Goal: Complete application form

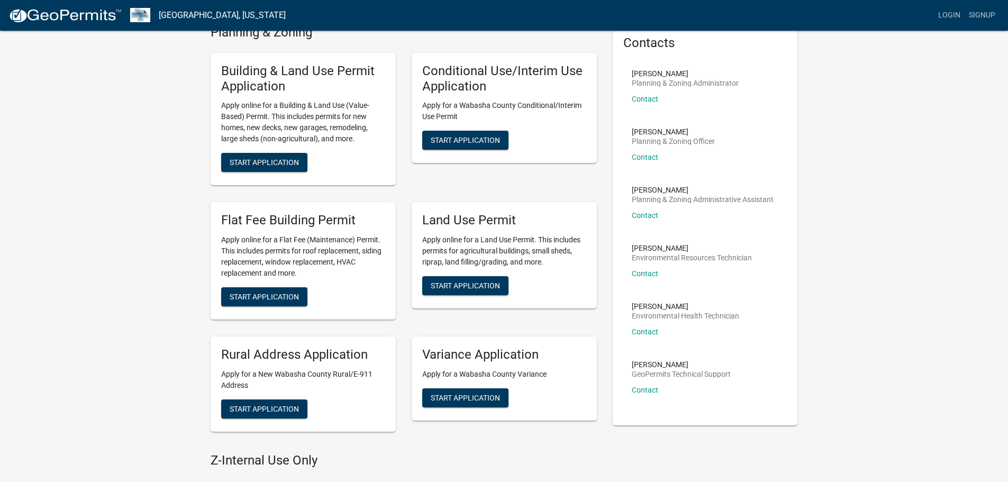
scroll to position [53, 0]
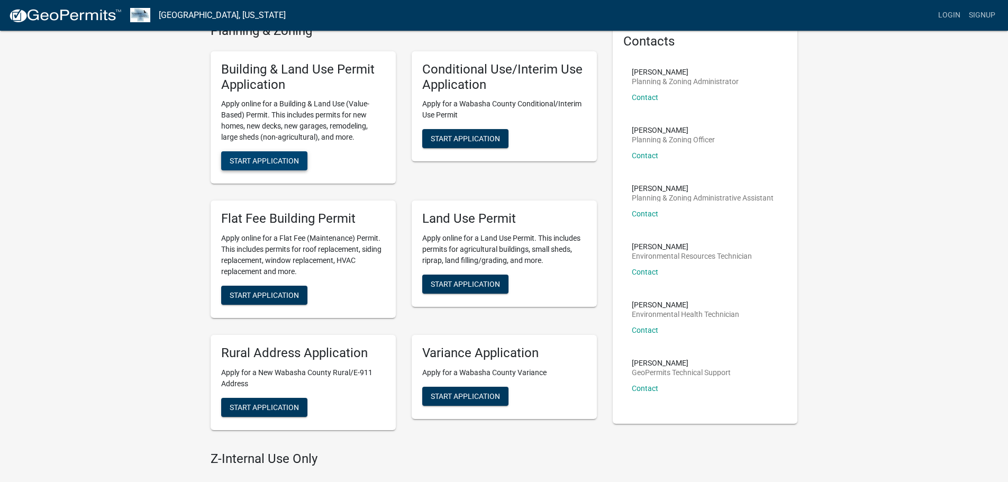
click at [257, 163] on span "Start Application" at bounding box center [264, 161] width 69 height 8
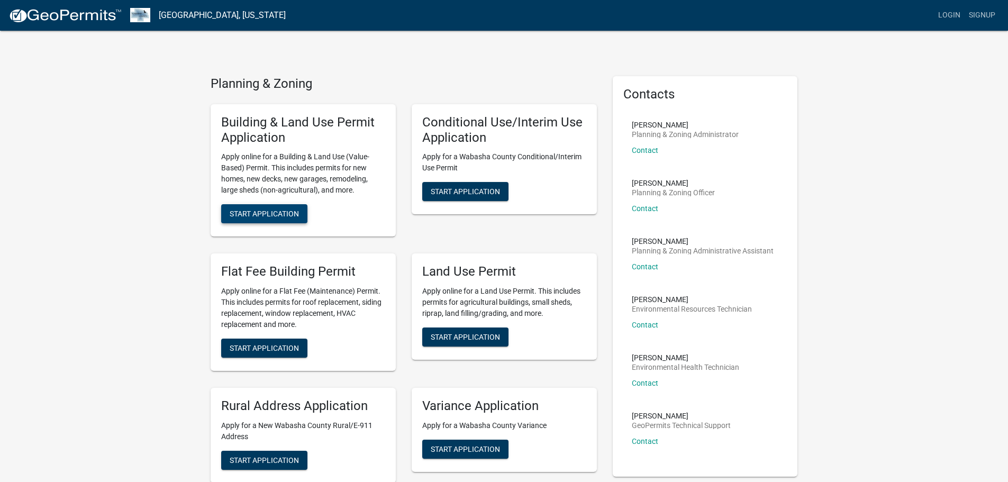
click at [249, 214] on span "Start Application" at bounding box center [264, 214] width 69 height 8
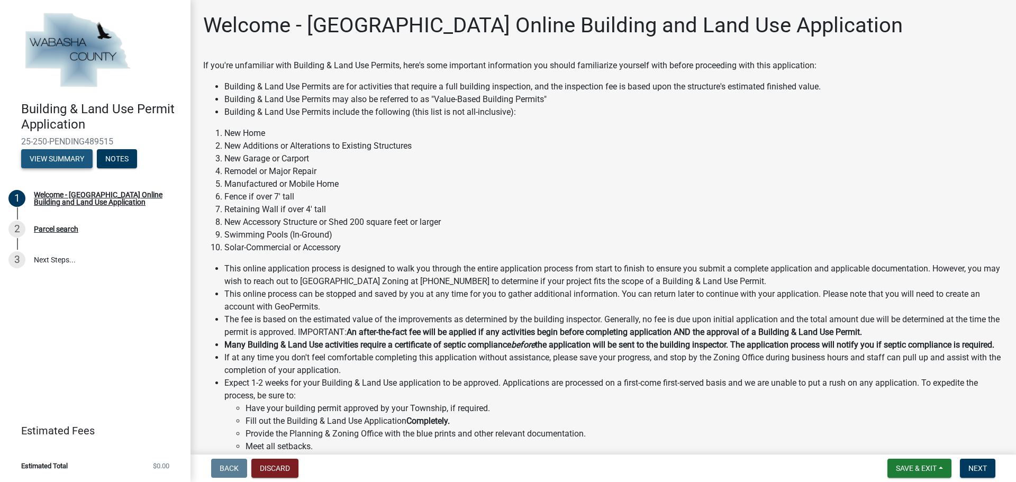
click at [52, 159] on button "View Summary" at bounding box center [56, 158] width 71 height 19
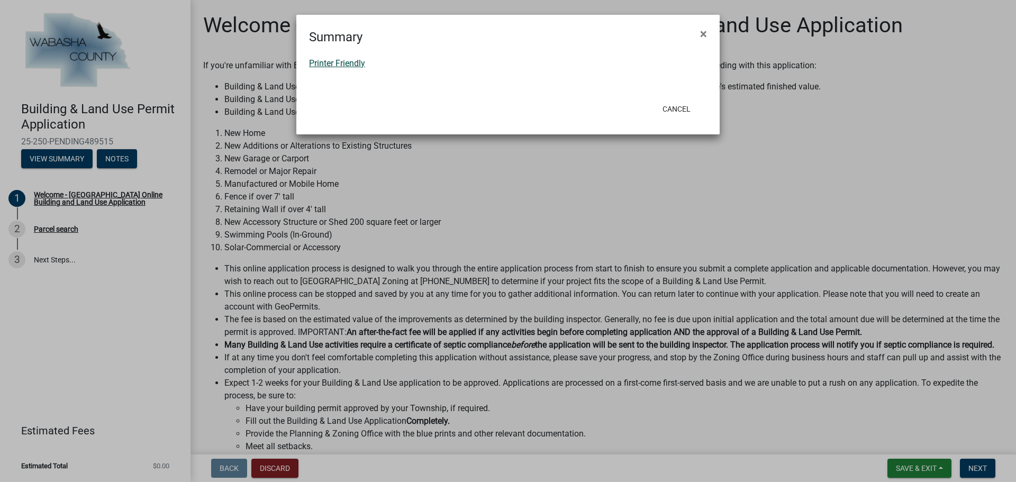
click at [331, 63] on link "Printer Friendly" at bounding box center [337, 63] width 56 height 10
click at [698, 29] on button "×" at bounding box center [703, 34] width 24 height 30
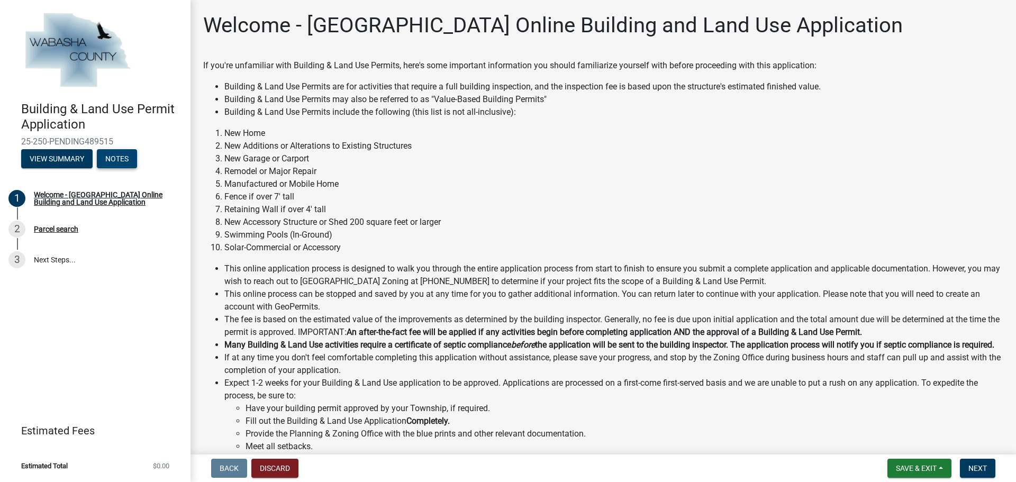
click at [113, 163] on button "Notes" at bounding box center [117, 158] width 40 height 19
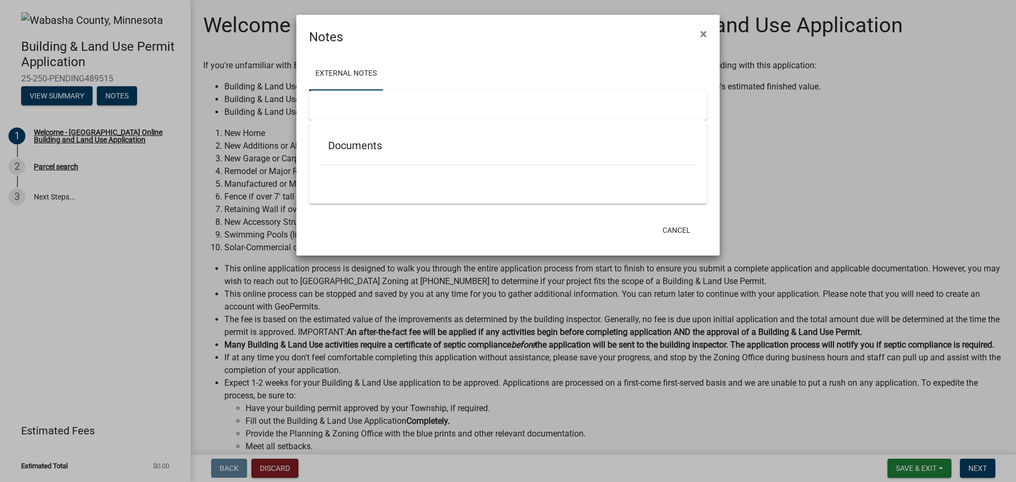
click at [352, 151] on h5 "Documents" at bounding box center [508, 145] width 360 height 13
click at [699, 35] on button "×" at bounding box center [703, 34] width 24 height 30
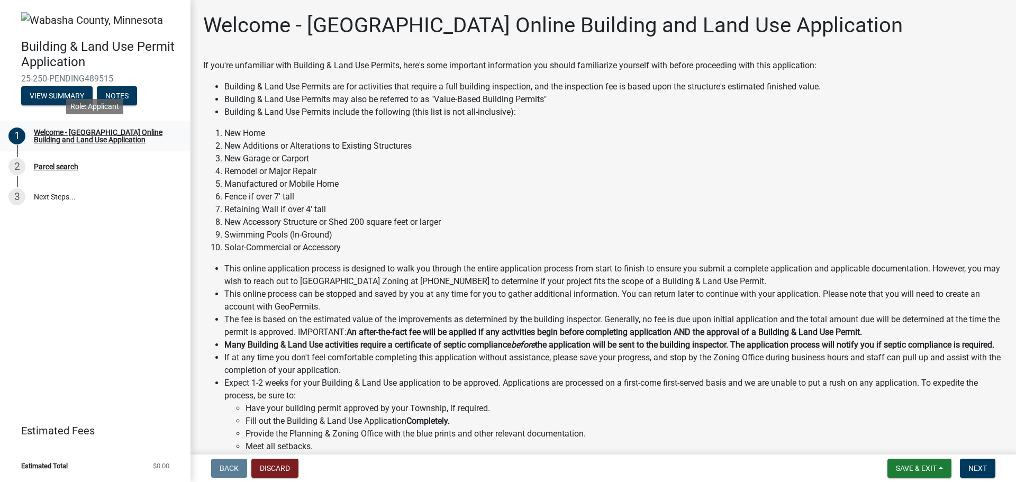
click at [70, 139] on div "Welcome - [GEOGRAPHIC_DATA] Online Building and Land Use Application" at bounding box center [104, 136] width 140 height 15
click at [979, 461] on button "Next" at bounding box center [977, 468] width 35 height 19
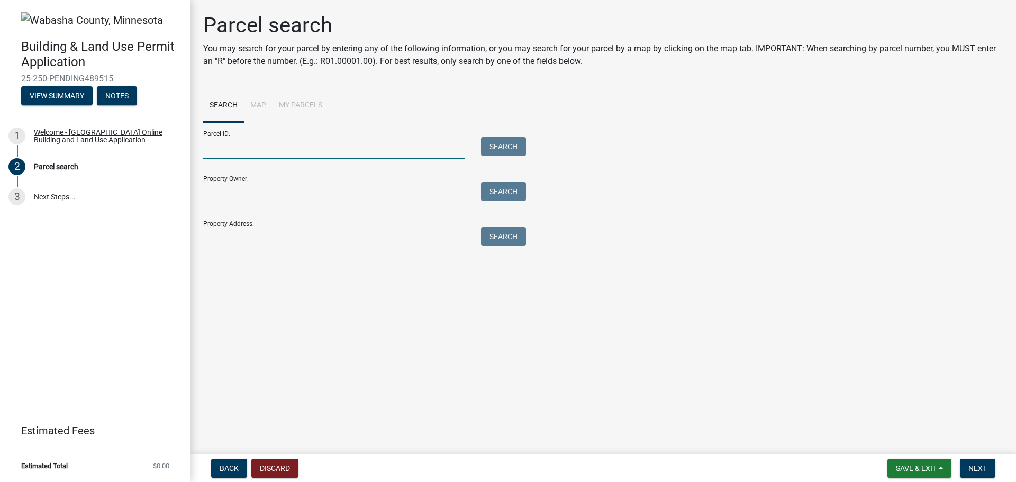
click at [243, 151] on input "Parcel ID:" at bounding box center [334, 148] width 262 height 22
click at [308, 151] on input "Parcel ID:" at bounding box center [334, 148] width 262 height 22
click at [318, 189] on input "Property Owner:" at bounding box center [334, 193] width 262 height 22
click at [480, 193] on div "Search" at bounding box center [501, 193] width 56 height 22
click at [490, 189] on button "Search" at bounding box center [503, 191] width 45 height 19
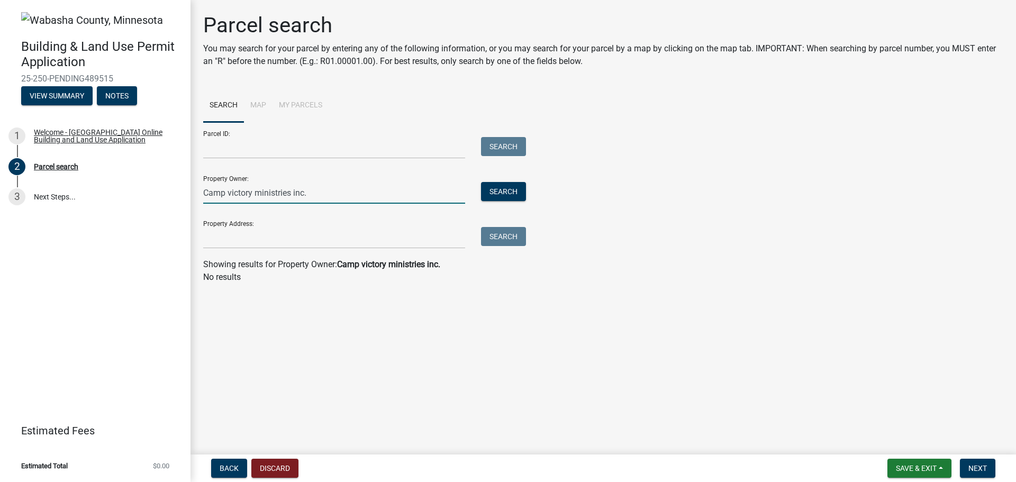
click at [292, 190] on input "Camp victory ministries inc." at bounding box center [334, 193] width 262 height 22
type input "Camp victory ministries, inc."
click at [502, 191] on button "Search" at bounding box center [503, 191] width 45 height 19
click at [247, 141] on input "Parcel ID:" at bounding box center [334, 148] width 262 height 22
click at [281, 463] on button "Discard" at bounding box center [274, 468] width 47 height 19
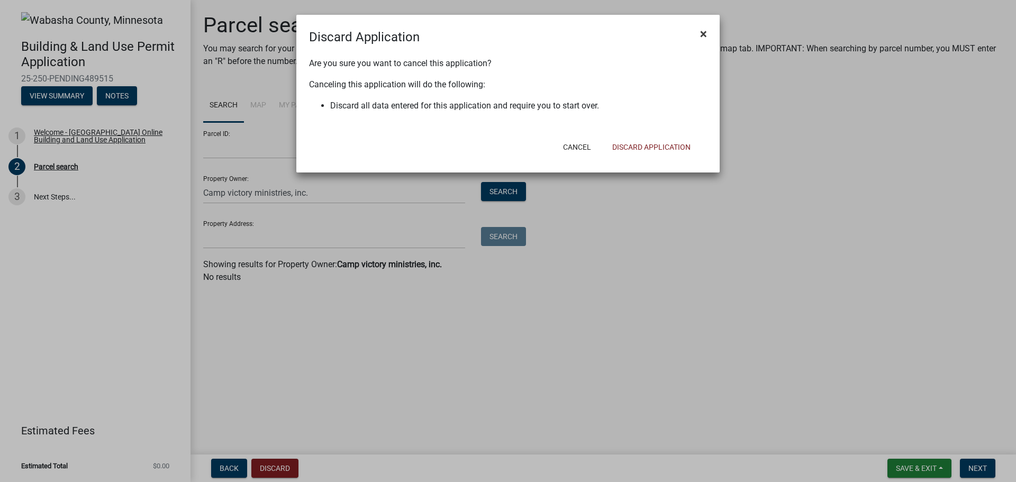
click at [704, 29] on span "×" at bounding box center [703, 33] width 7 height 15
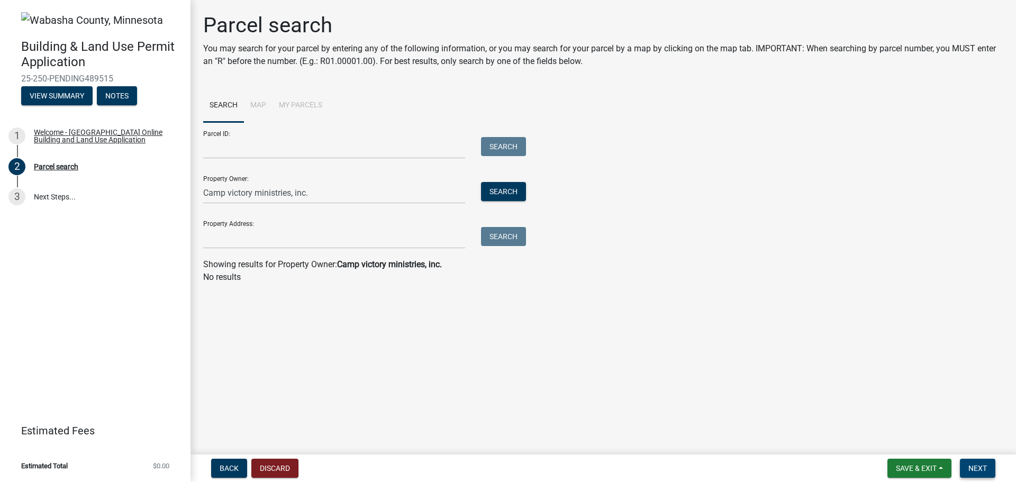
click at [978, 467] on span "Next" at bounding box center [977, 468] width 19 height 8
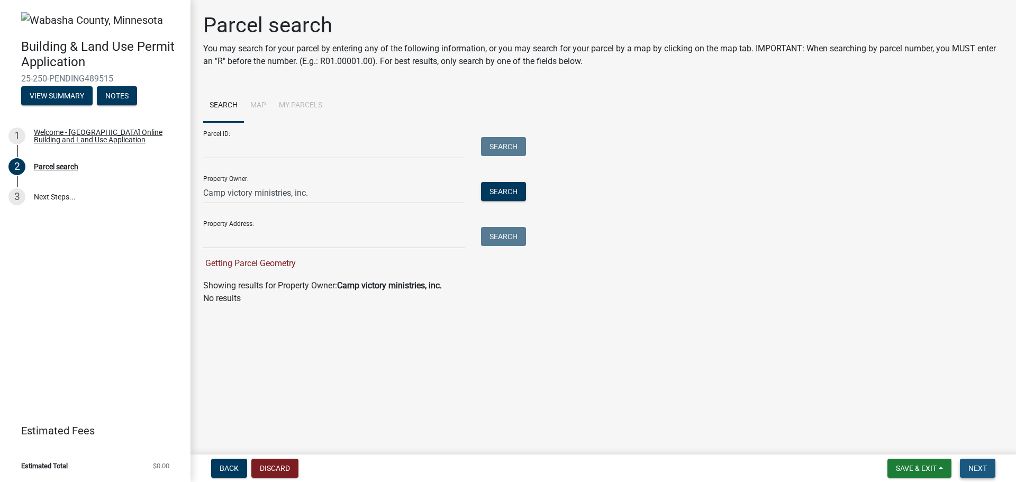
click at [978, 467] on span "Next" at bounding box center [977, 468] width 19 height 8
click at [267, 466] on button "Discard" at bounding box center [274, 468] width 47 height 19
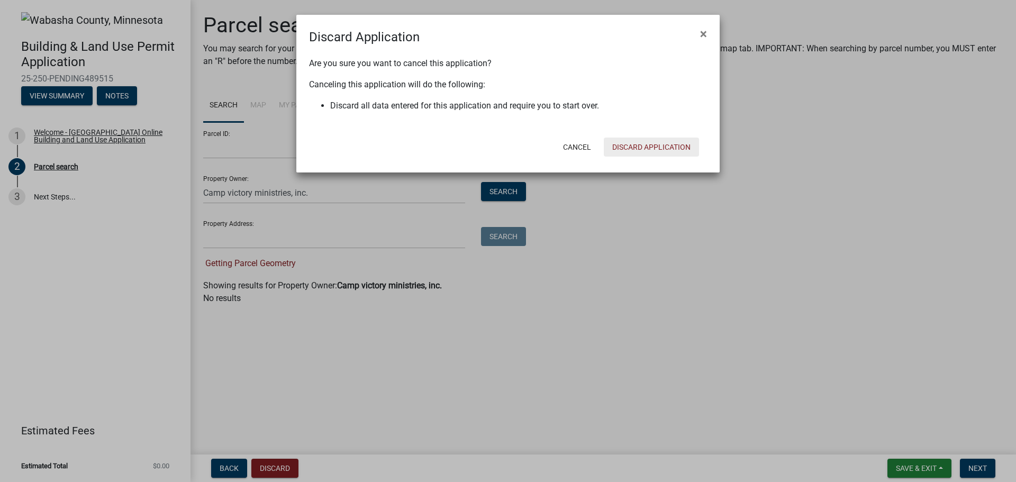
click at [645, 143] on button "Discard Application" at bounding box center [651, 147] width 95 height 19
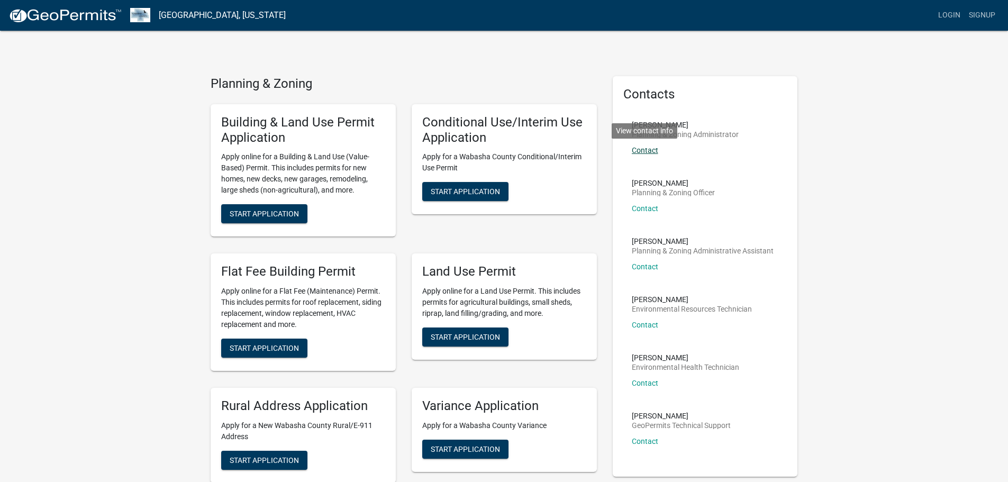
click at [640, 147] on link "Contact" at bounding box center [645, 150] width 26 height 8
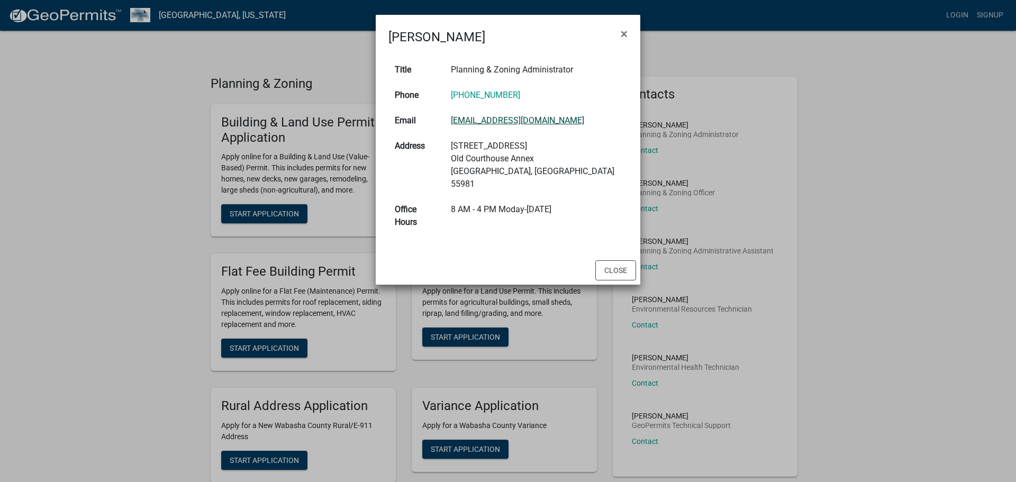
click at [509, 120] on link "[EMAIL_ADDRESS][DOMAIN_NAME]" at bounding box center [517, 120] width 133 height 10
click at [628, 34] on button "×" at bounding box center [624, 34] width 24 height 30
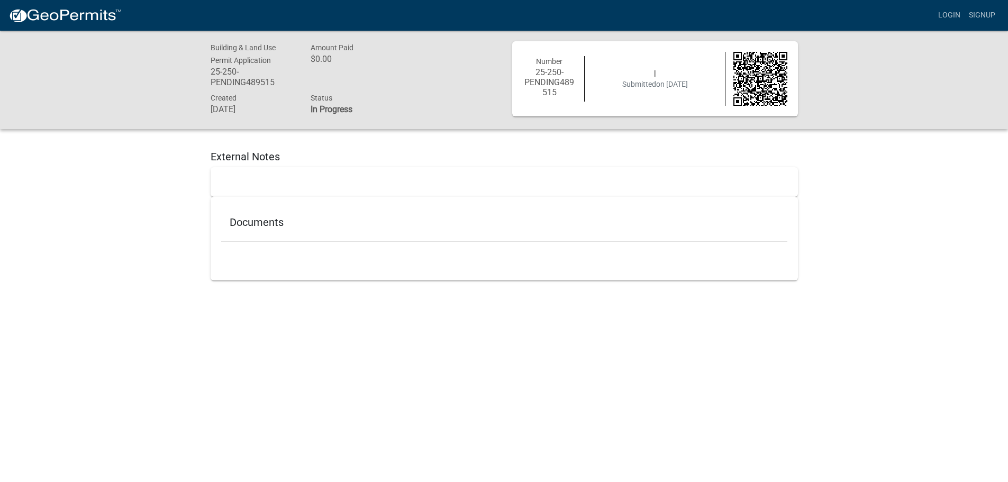
click at [251, 225] on h5 "Documents" at bounding box center [504, 222] width 549 height 13
click at [161, 205] on div "Building & Land Use Permit Application 25-250-PENDING489515 Amount Paid $0.00 C…" at bounding box center [504, 165] width 1008 height 269
